Goal: Task Accomplishment & Management: Complete application form

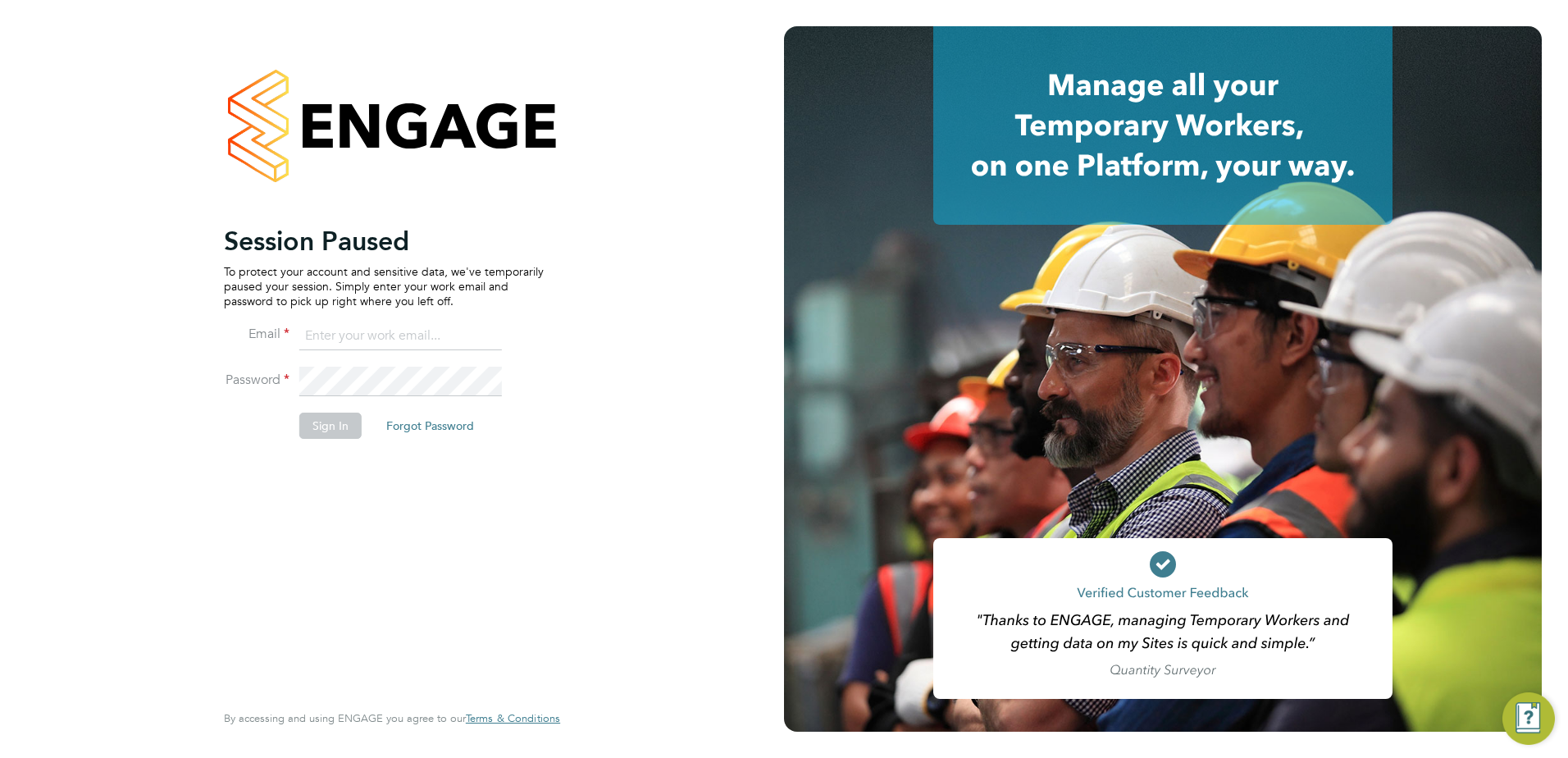
type input "codonovan@skilledcareers.co.uk"
click at [335, 439] on button "Sign In" at bounding box center [330, 425] width 62 height 26
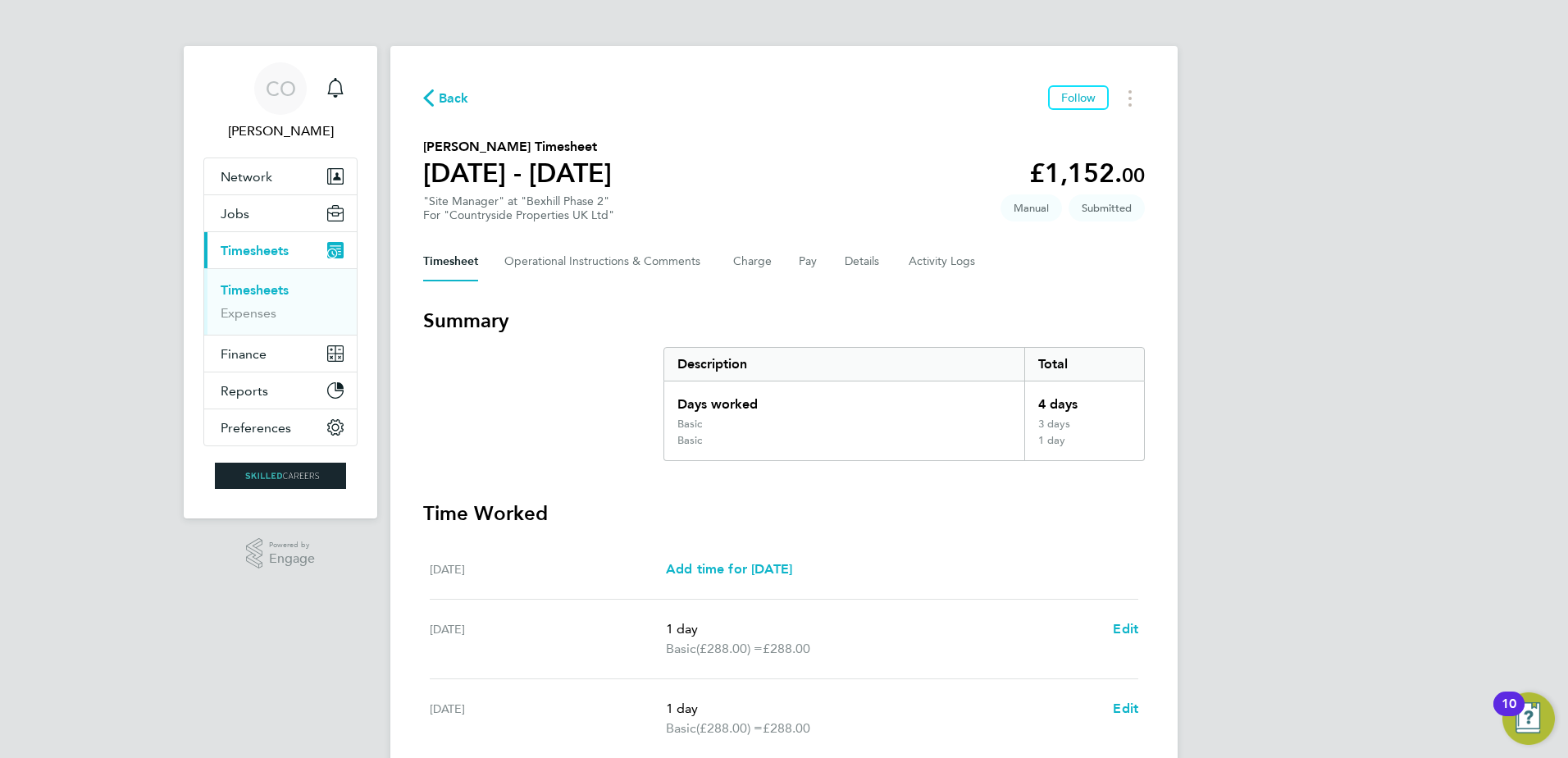
click at [458, 90] on span "Back" at bounding box center [454, 99] width 31 height 20
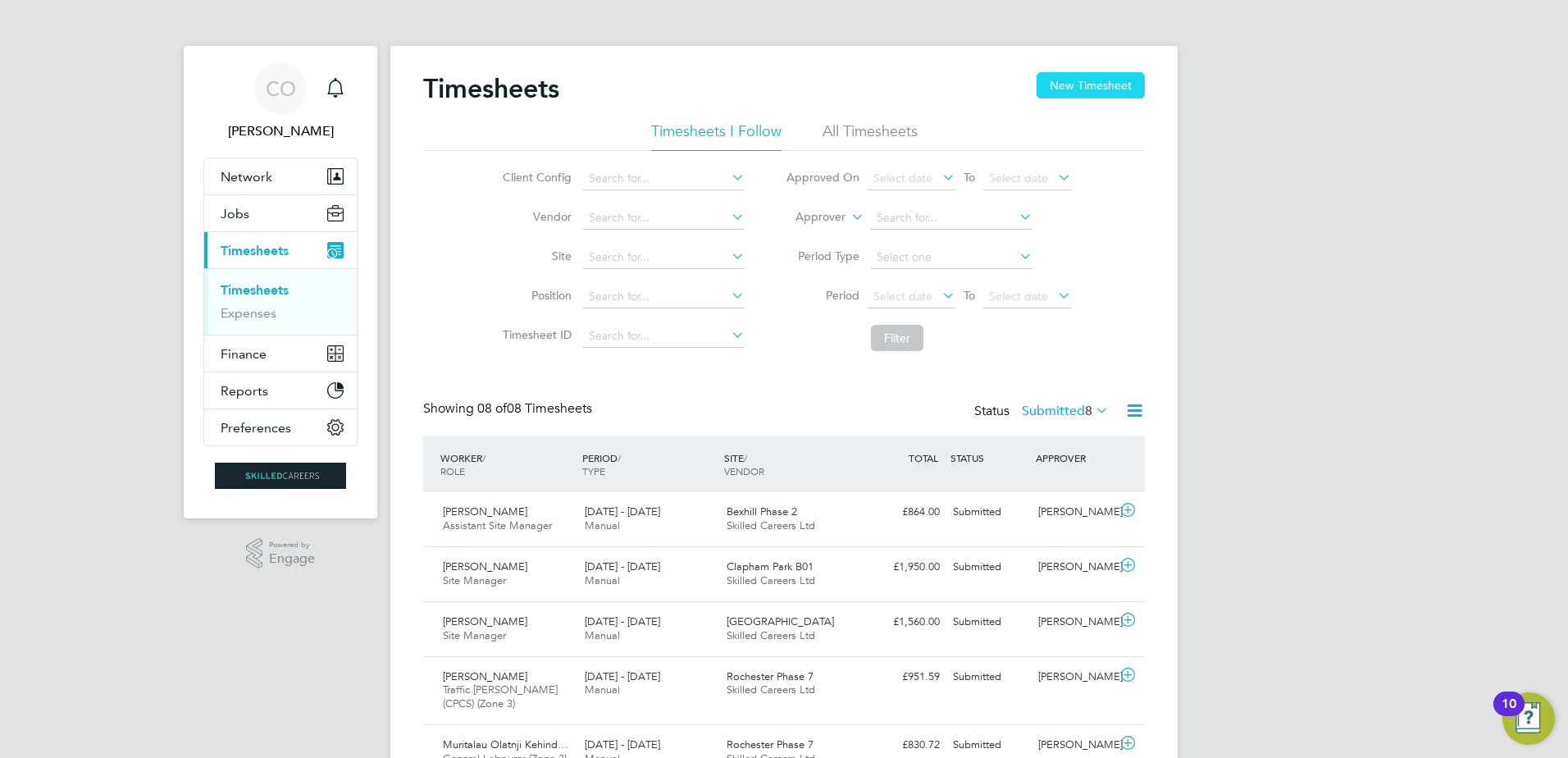
click at [1082, 87] on button "New Timesheet" at bounding box center [1091, 85] width 109 height 26
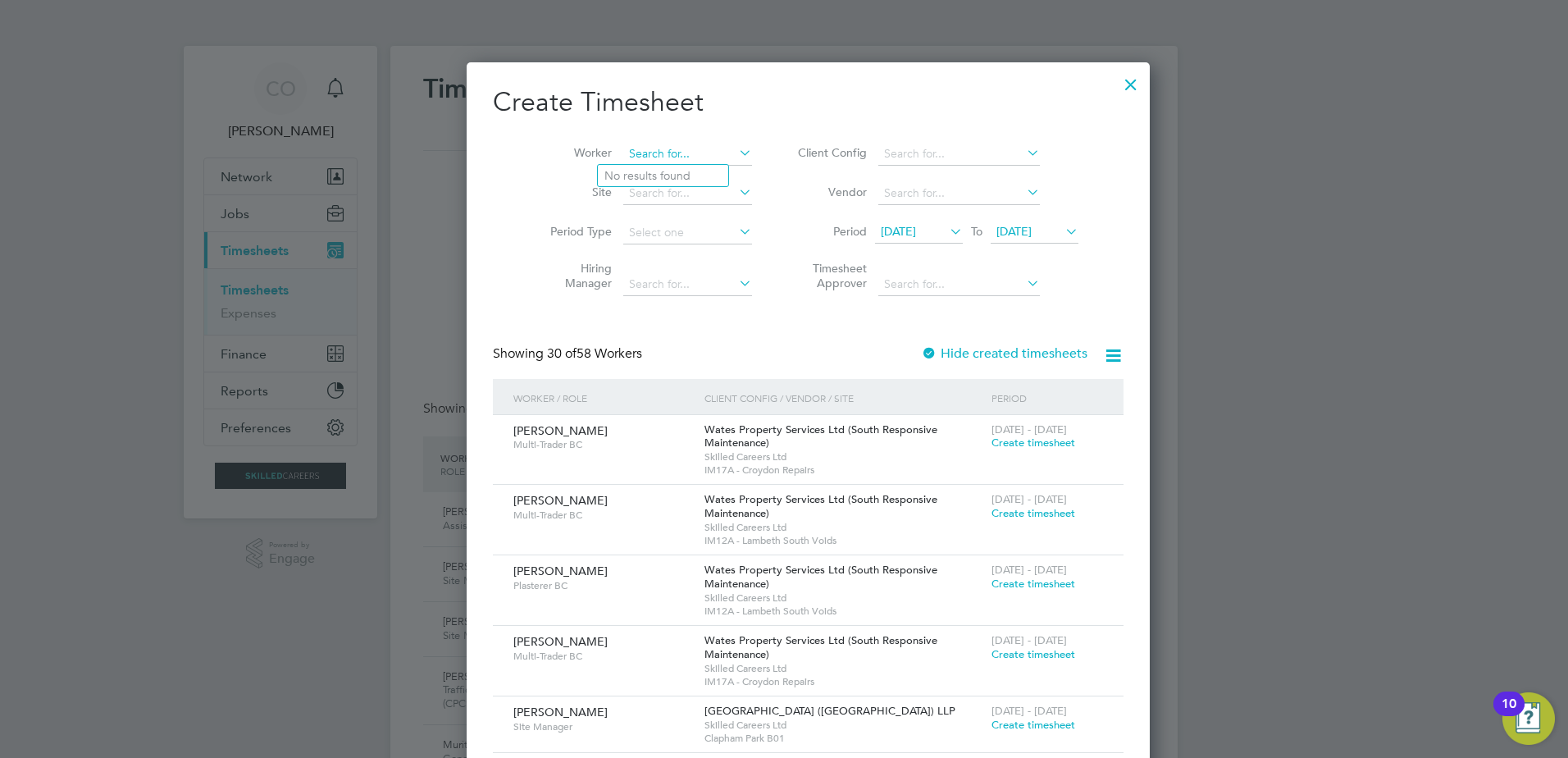
click at [623, 145] on input at bounding box center [687, 154] width 128 height 23
type input "z"
click at [666, 170] on li "[PERSON_NAME] ing" at bounding box center [672, 175] width 148 height 22
type input "[PERSON_NAME]"
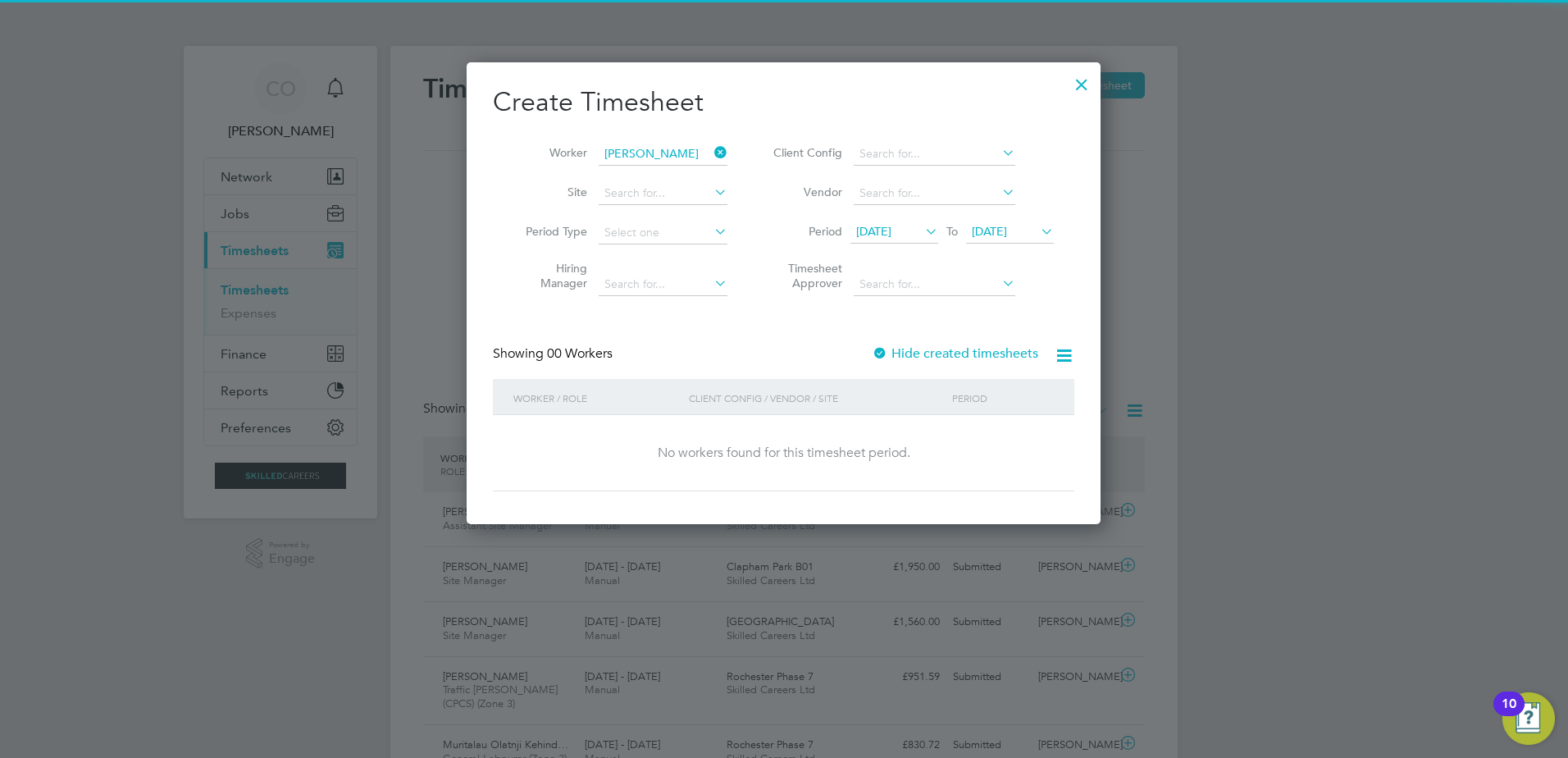
click at [1006, 234] on span "[DATE]" at bounding box center [988, 232] width 35 height 14
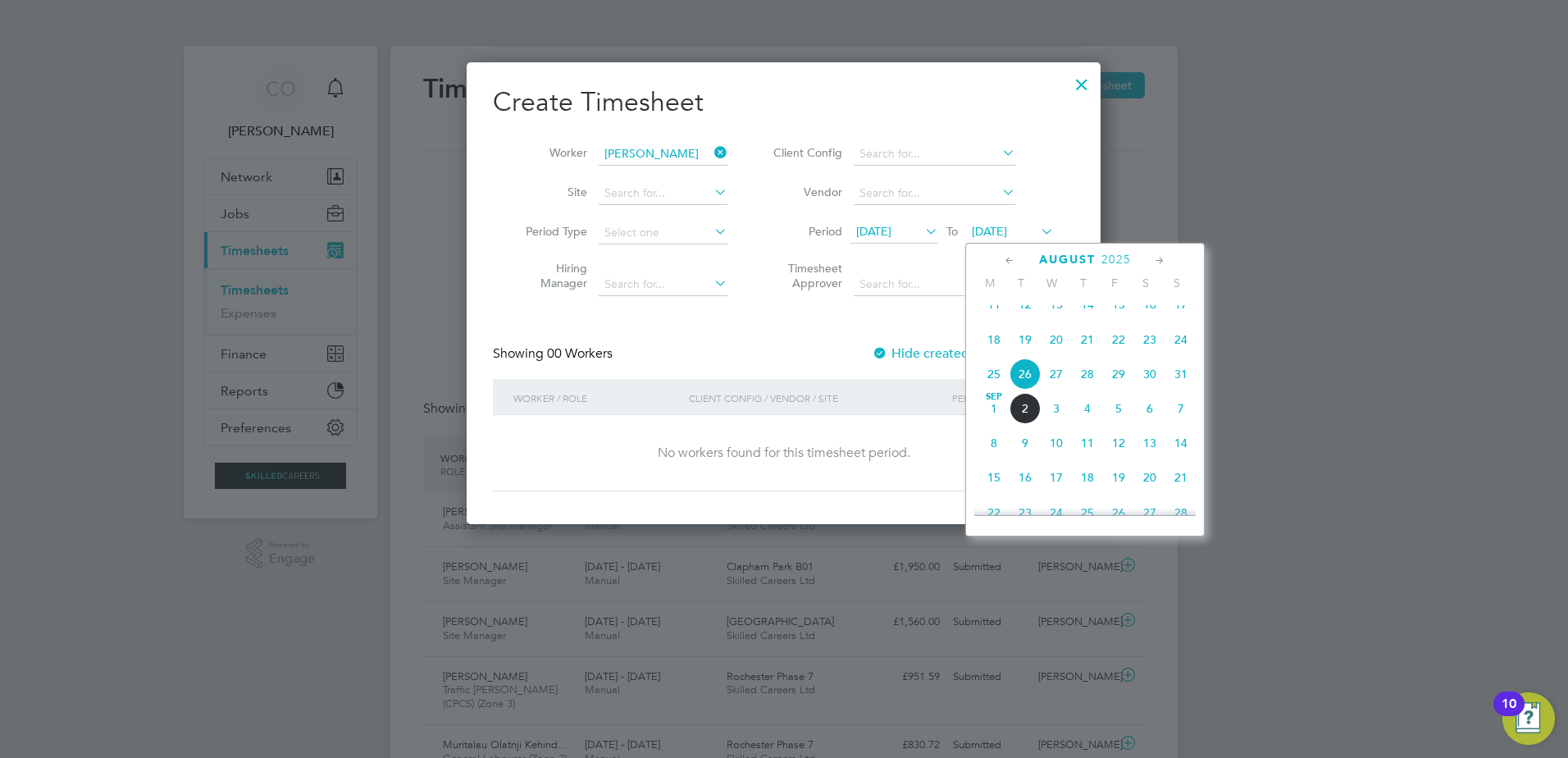
click at [1179, 422] on span "7" at bounding box center [1180, 408] width 31 height 31
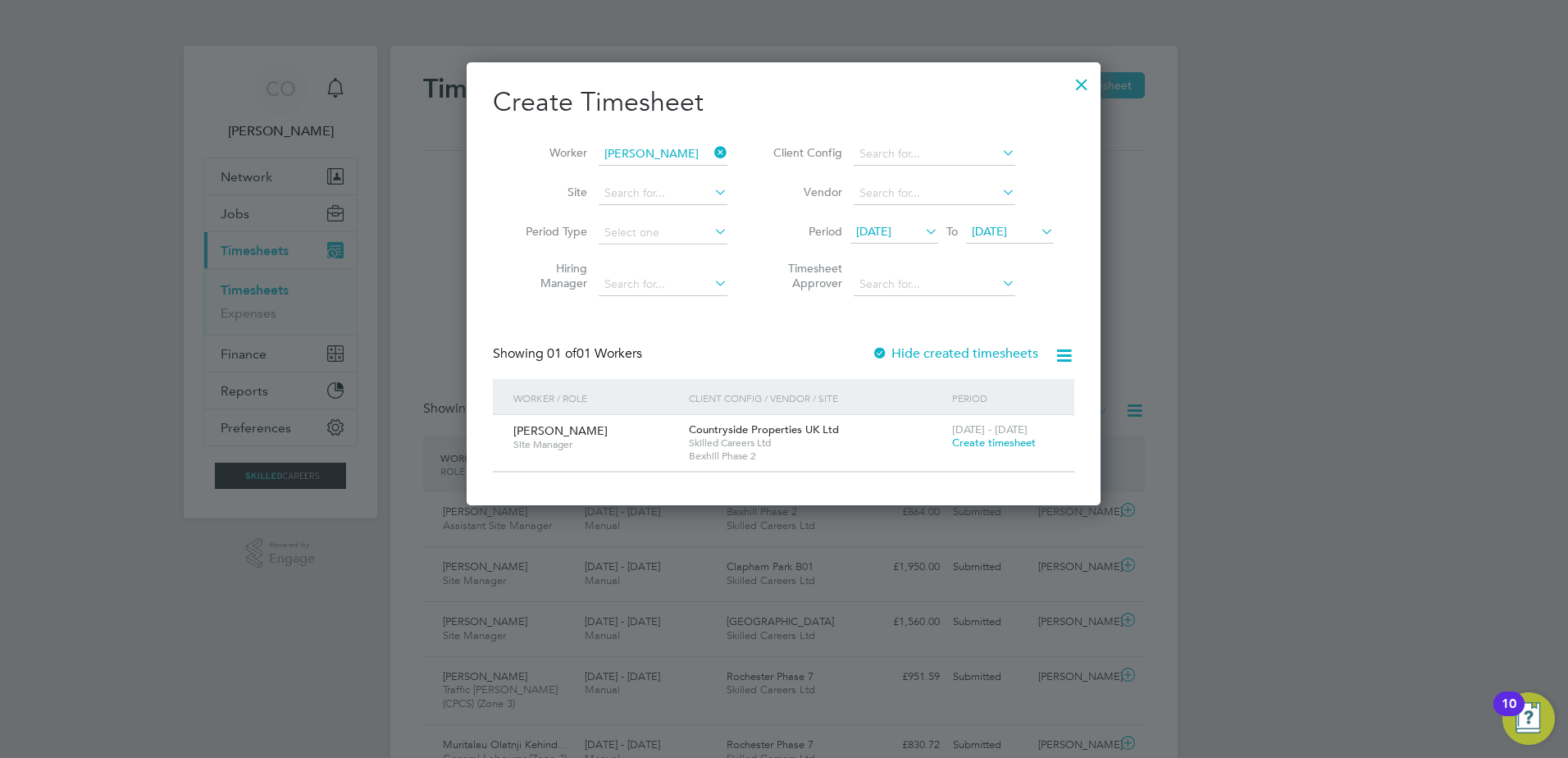
click at [874, 347] on div at bounding box center [880, 355] width 16 height 16
click at [887, 232] on span "[DATE]" at bounding box center [874, 232] width 35 height 14
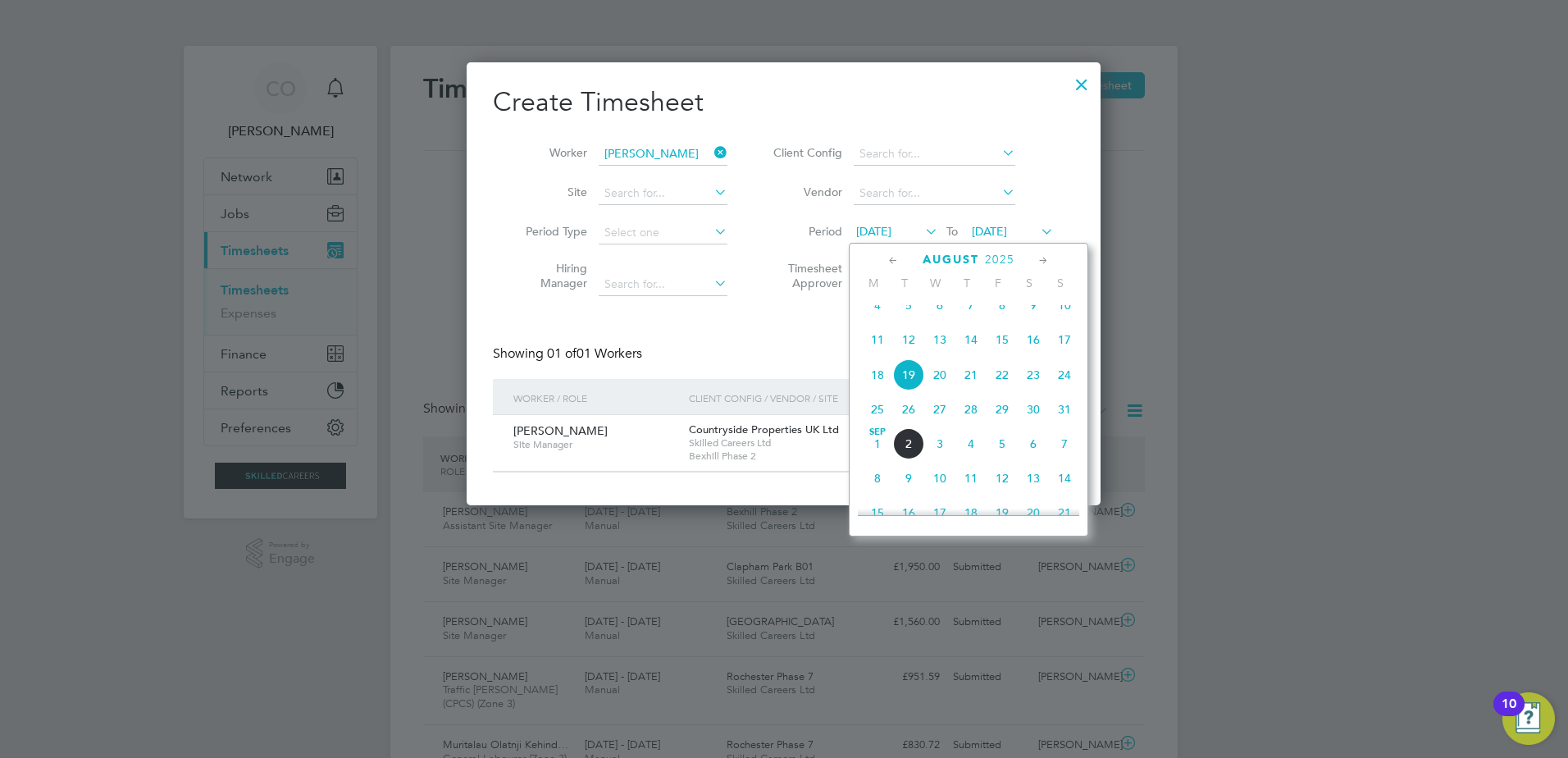
click at [868, 425] on span "25" at bounding box center [877, 409] width 31 height 31
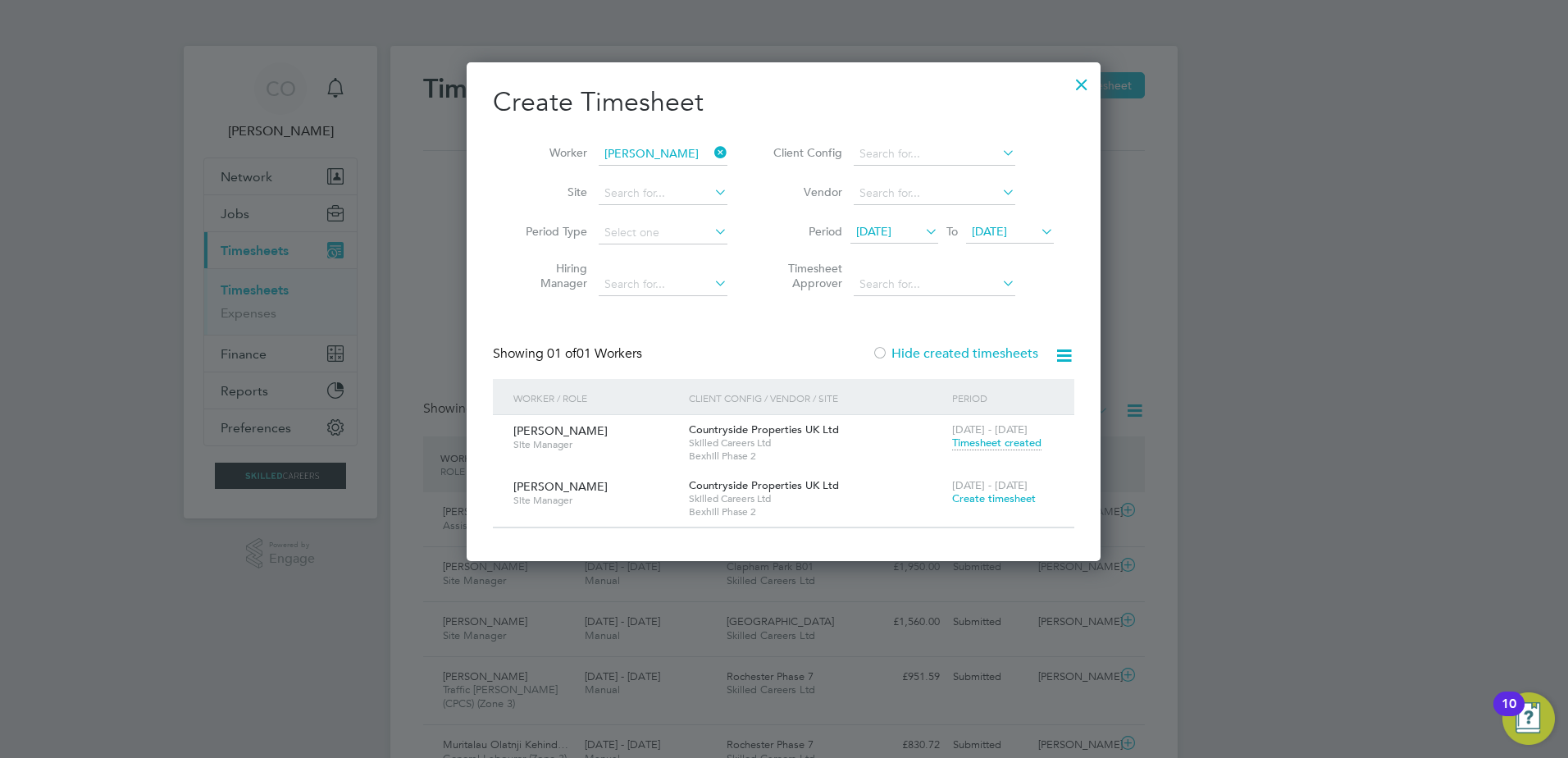
click at [984, 444] on span "Timesheet created" at bounding box center [997, 442] width 90 height 14
